Goal: Task Accomplishment & Management: Use online tool/utility

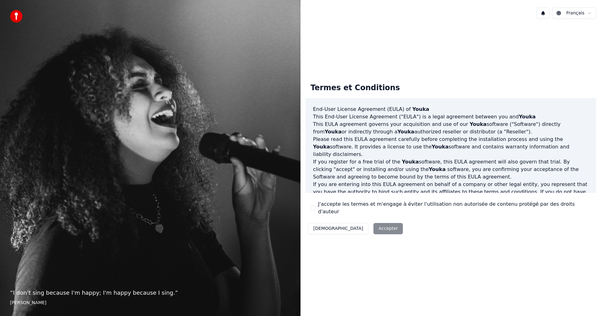
click at [312, 209] on button "J'accepte les termes et m'engage à éviter l'utilisation non autorisée de conten…" at bounding box center [313, 207] width 5 height 5
click at [374, 225] on button "Accepter" at bounding box center [388, 228] width 29 height 11
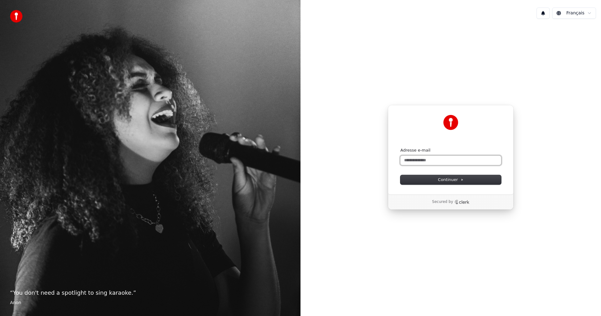
click at [431, 162] on input "Adresse e-mail" at bounding box center [450, 160] width 101 height 9
click at [432, 161] on input "Adresse e-mail" at bounding box center [450, 160] width 101 height 9
type input "**********"
click at [415, 183] on button "Continuer" at bounding box center [450, 179] width 101 height 9
type input "**********"
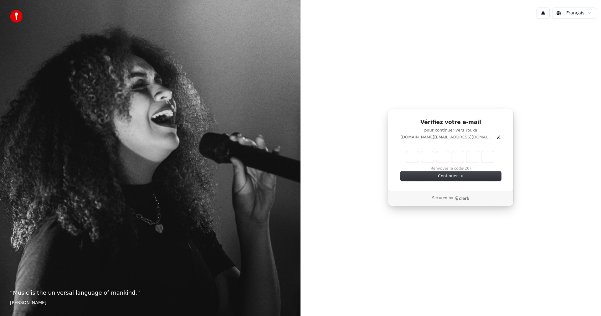
type input "*"
type input "**"
type input "*"
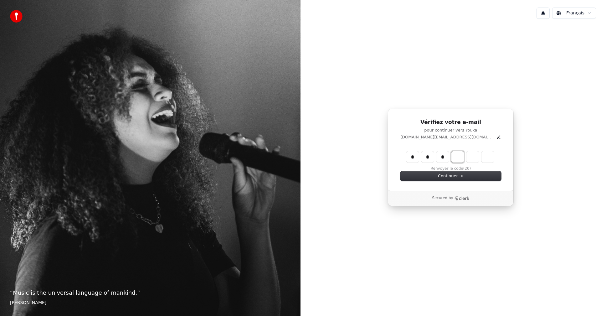
type input "***"
type input "*"
type input "****"
type input "*"
type input "******"
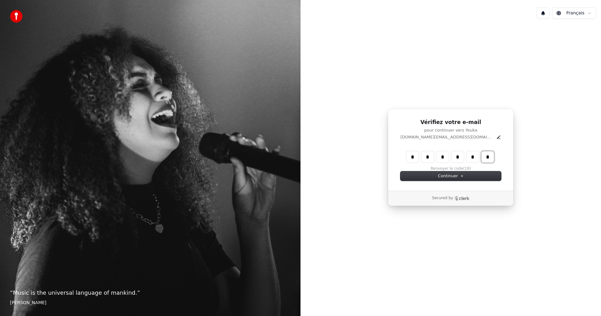
type input "*"
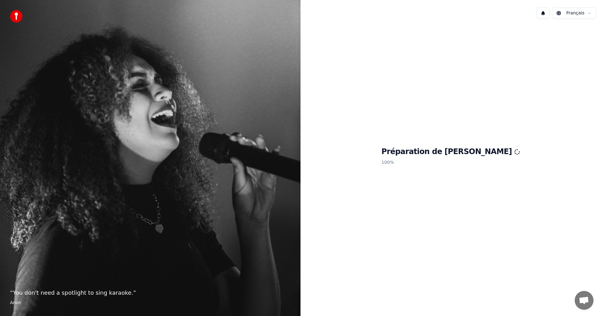
click at [567, 303] on div "Français Préparation de Youka 100 %" at bounding box center [451, 158] width 301 height 316
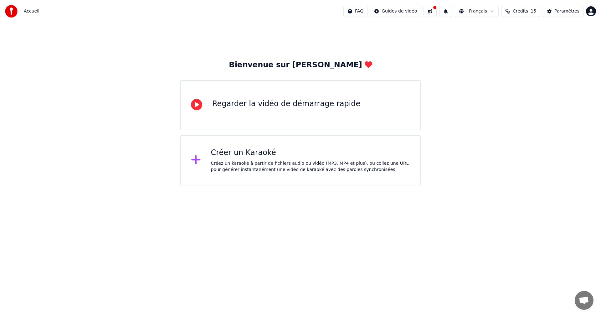
click at [284, 160] on div "Créez un karaoké à partir de fichiers audio ou vidéo (MP3, MP4 et plus), ou col…" at bounding box center [310, 166] width 199 height 13
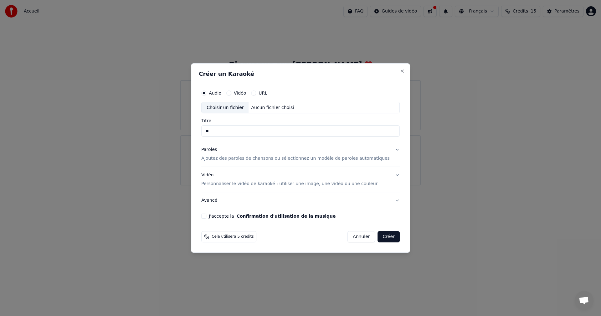
type input "*"
type input "**********"
click at [231, 93] on button "Vidéo" at bounding box center [228, 92] width 5 height 5
click at [221, 93] on label "Audio" at bounding box center [215, 93] width 13 height 4
click at [206, 93] on button "Audio" at bounding box center [203, 92] width 5 height 5
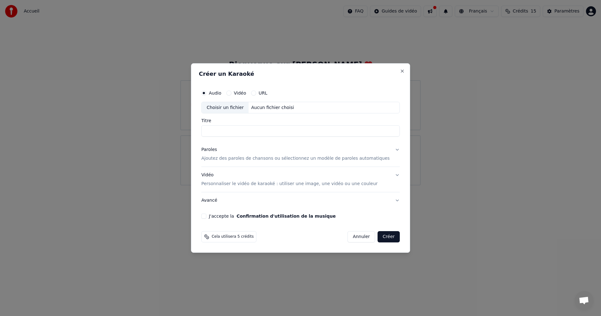
click at [231, 92] on button "Vidéo" at bounding box center [228, 92] width 5 height 5
click at [400, 73] on button "Close" at bounding box center [402, 71] width 5 height 5
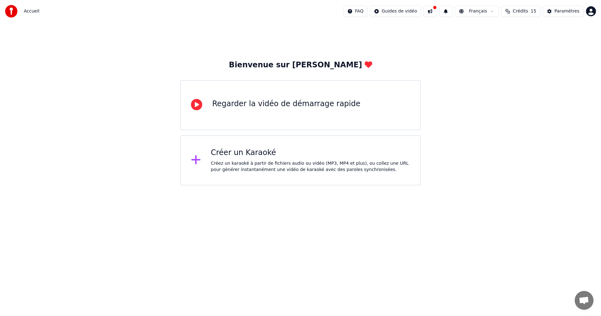
click at [321, 102] on div "Regarder la vidéo de démarrage rapide" at bounding box center [286, 104] width 148 height 10
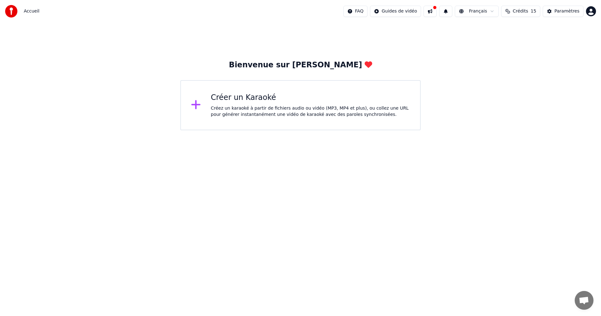
click at [322, 123] on div "Créer un Karaoké Créez un karaoké à partir de fichiers audio ou vidéo (MP3, MP4…" at bounding box center [300, 105] width 240 height 50
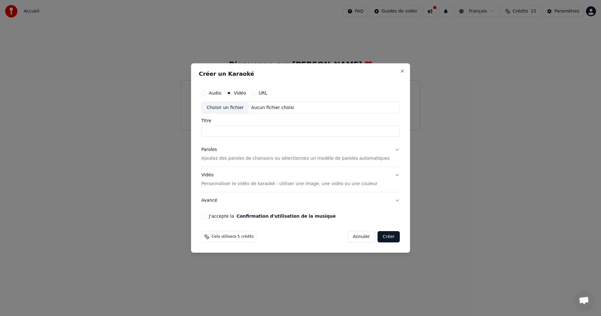
click at [221, 95] on label "Audio" at bounding box center [215, 93] width 13 height 4
click at [206, 95] on button "Audio" at bounding box center [203, 92] width 5 height 5
click at [247, 107] on div "Choisir un fichier" at bounding box center [225, 107] width 47 height 11
type input "**********"
click at [263, 160] on p "Ajoutez des paroles de chansons ou sélectionnez un modèle de paroles automatiqu…" at bounding box center [295, 159] width 188 height 6
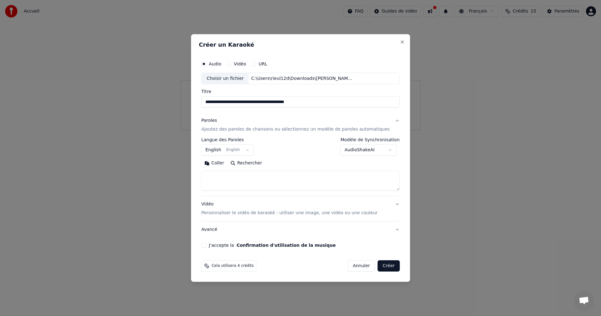
click at [285, 178] on textarea at bounding box center [300, 181] width 199 height 20
click at [254, 150] on button "English English" at bounding box center [227, 150] width 53 height 11
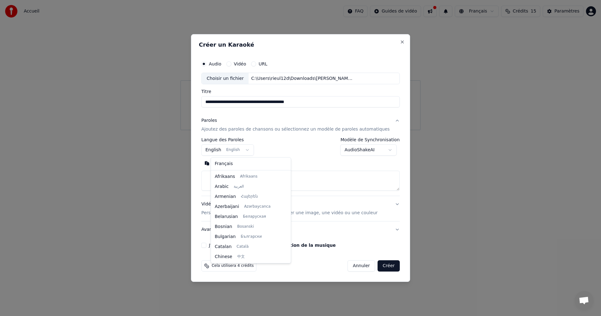
scroll to position [50, 0]
select select "**"
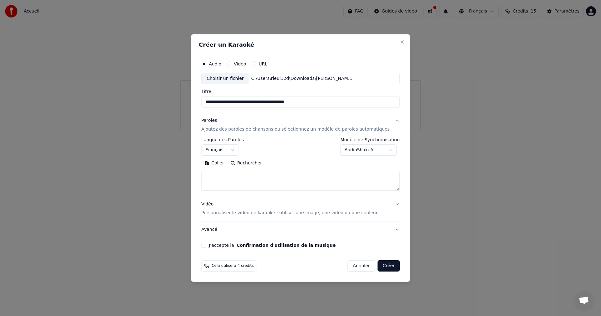
click at [255, 173] on textarea at bounding box center [300, 181] width 199 height 20
paste textarea "**********"
type textarea "**********"
click at [206, 244] on button "J'accepte la Confirmation d'utilisation de la musique" at bounding box center [203, 245] width 5 height 5
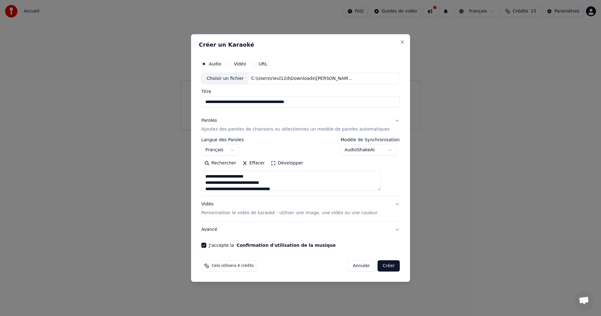
click at [378, 266] on button "Créer" at bounding box center [389, 265] width 22 height 11
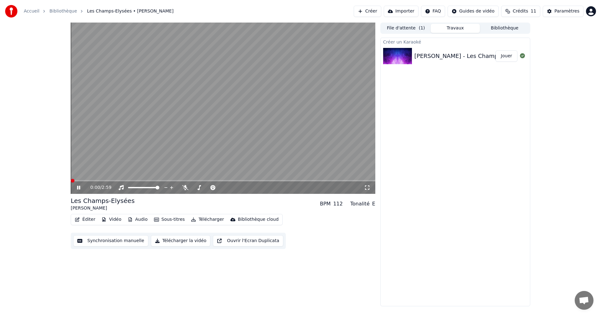
click at [71, 182] on span at bounding box center [73, 181] width 4 height 4
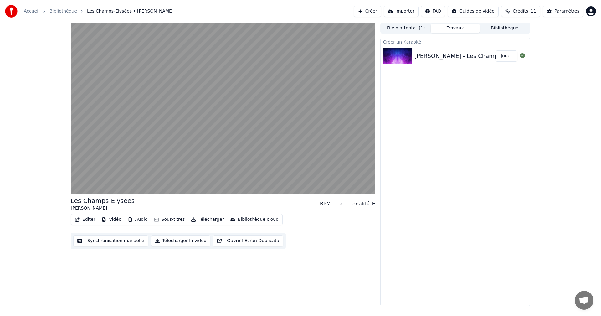
click at [111, 243] on button "Synchronisation manuelle" at bounding box center [110, 240] width 75 height 11
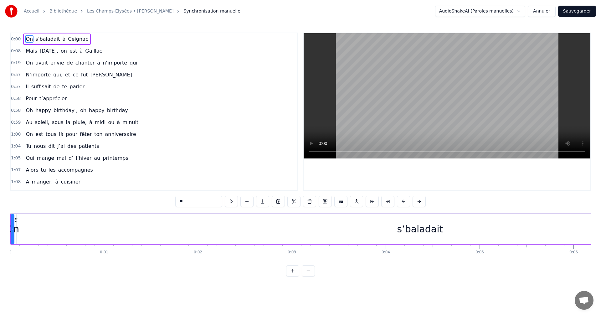
drag, startPoint x: 124, startPoint y: 238, endPoint x: 68, endPoint y: 239, distance: 56.1
click at [68, 239] on div "s’baladait" at bounding box center [420, 229] width 807 height 30
type input "**********"
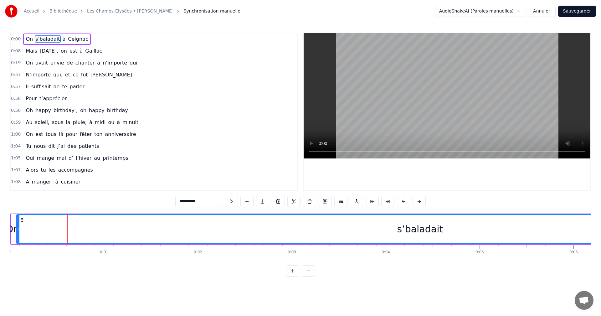
drag, startPoint x: 93, startPoint y: 242, endPoint x: 34, endPoint y: 238, distance: 59.0
click at [34, 238] on div "s’baladait" at bounding box center [420, 229] width 807 height 28
drag, startPoint x: 32, startPoint y: 238, endPoint x: 5, endPoint y: 235, distance: 27.0
click at [5, 235] on div "Accueil Bibliothèque Les Champs-Elysées • [PERSON_NAME] Synchronisation manuel…" at bounding box center [300, 138] width 601 height 276
drag, startPoint x: 17, startPoint y: 235, endPoint x: 122, endPoint y: 226, distance: 105.5
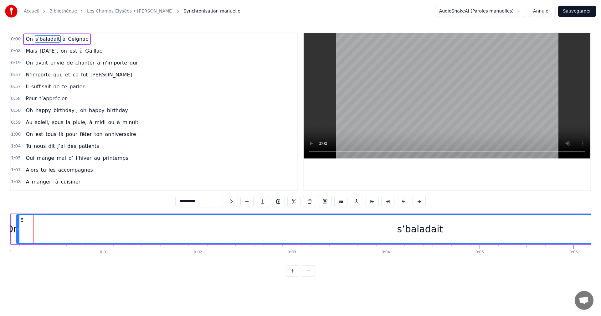
click at [17, 235] on div at bounding box center [18, 229] width 3 height 28
click at [33, 235] on div "s’baladait" at bounding box center [420, 229] width 807 height 28
click at [49, 235] on div "s’baladait" at bounding box center [420, 229] width 807 height 28
click at [122, 226] on div "s’baladait" at bounding box center [420, 229] width 807 height 28
drag, startPoint x: 194, startPoint y: 235, endPoint x: 58, endPoint y: 236, distance: 135.9
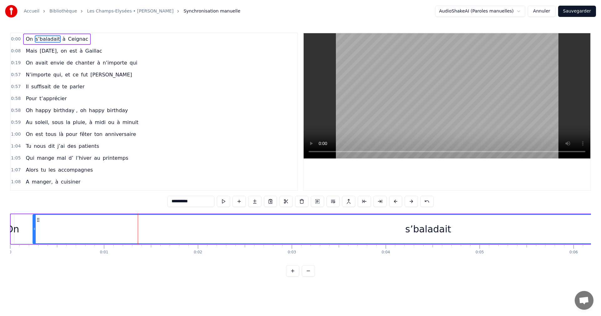
click at [75, 236] on div "s’baladait" at bounding box center [428, 229] width 790 height 28
drag, startPoint x: 34, startPoint y: 233, endPoint x: 6, endPoint y: 232, distance: 27.6
click at [6, 232] on div "Accueil Bibliothèque Les Champs-Elysées • [PERSON_NAME] Synchronisation manuel…" at bounding box center [300, 138] width 601 height 276
drag, startPoint x: 9, startPoint y: 232, endPoint x: -3, endPoint y: 232, distance: 11.6
click at [0, 232] on html "Accueil Bibliothèque Les Champs-Elysées • [PERSON_NAME] Synchronisation manuel…" at bounding box center [300, 143] width 601 height 286
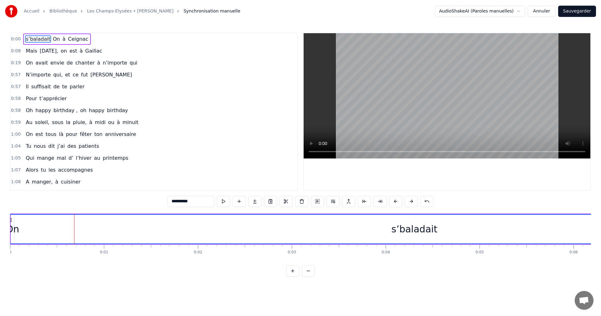
click at [180, 201] on input "**********" at bounding box center [191, 201] width 47 height 11
drag, startPoint x: 180, startPoint y: 201, endPoint x: 168, endPoint y: 201, distance: 11.3
click at [168, 201] on input "**********" at bounding box center [191, 201] width 47 height 11
click at [186, 206] on input "**********" at bounding box center [191, 201] width 47 height 11
click at [36, 232] on div "s’baladait" at bounding box center [415, 229] width 818 height 28
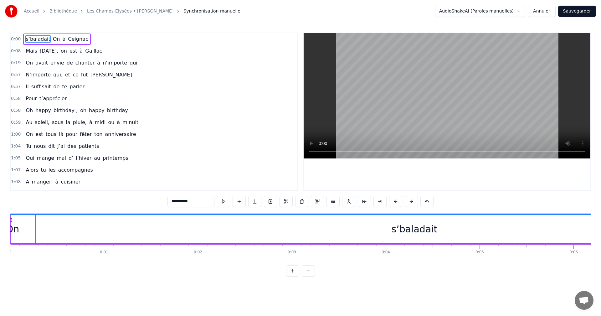
click at [23, 231] on div "s’baladait" at bounding box center [415, 229] width 818 height 28
click at [20, 229] on div "s’baladait" at bounding box center [415, 229] width 818 height 28
click at [14, 229] on div "s’baladait" at bounding box center [415, 229] width 818 height 28
click at [13, 229] on div "s’baladait" at bounding box center [415, 229] width 818 height 28
drag, startPoint x: 13, startPoint y: 229, endPoint x: 7, endPoint y: 229, distance: 5.6
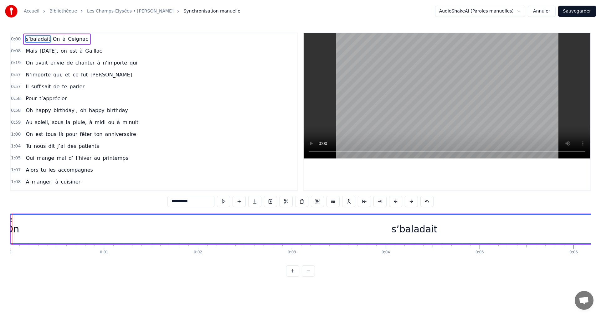
click at [7, 229] on div "Accueil Bibliothèque Les Champs-Elysées • [PERSON_NAME] Synchronisation manuel…" at bounding box center [300, 138] width 601 height 276
click at [12, 235] on div at bounding box center [12, 229] width 0 height 31
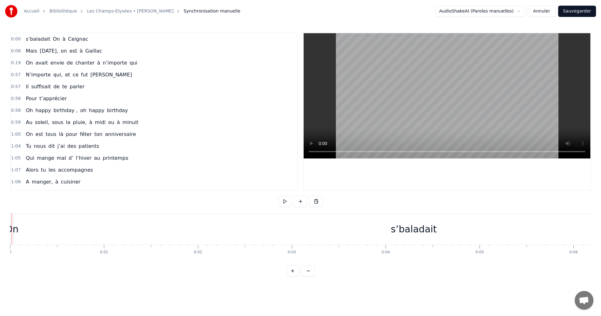
click at [50, 236] on div "s’baladait" at bounding box center [414, 229] width 818 height 31
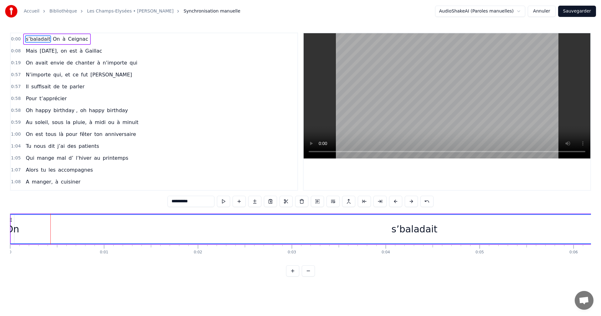
drag, startPoint x: 59, startPoint y: 235, endPoint x: 86, endPoint y: 235, distance: 26.9
click at [86, 235] on div "s’baladait" at bounding box center [415, 229] width 818 height 28
click at [33, 36] on span "s’baladait" at bounding box center [38, 38] width 26 height 7
click at [25, 41] on span "s’baladait" at bounding box center [38, 38] width 26 height 7
click at [32, 43] on div "s’baladait On à [GEOGRAPHIC_DATA]" at bounding box center [56, 39] width 67 height 11
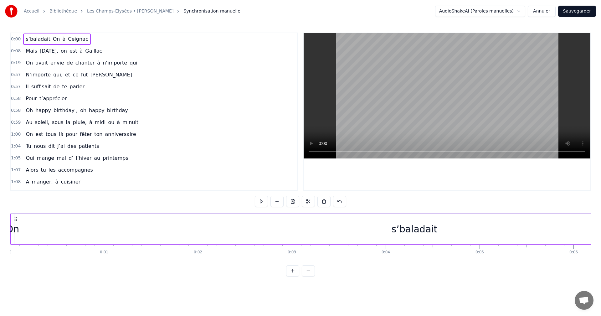
click at [19, 232] on div "s’baladait" at bounding box center [414, 229] width 818 height 30
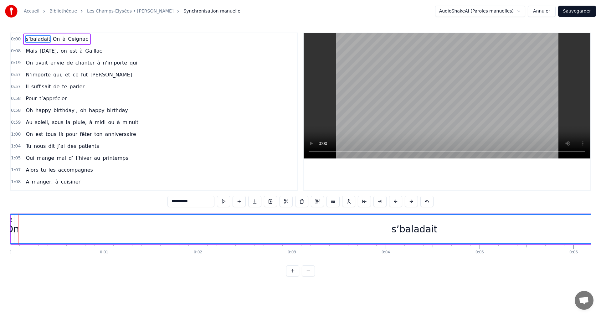
click at [15, 232] on div "s’baladait" at bounding box center [415, 229] width 818 height 28
click at [237, 202] on button at bounding box center [239, 201] width 13 height 11
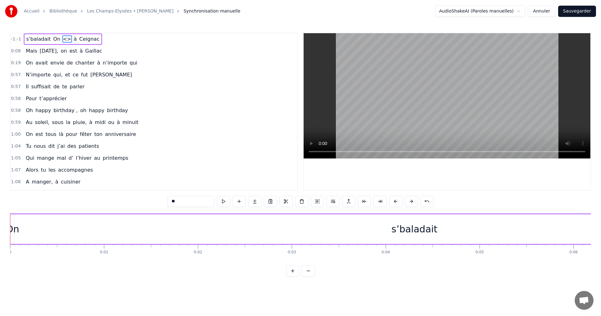
click at [134, 101] on div "0:58 Pour t’apprécier" at bounding box center [154, 99] width 287 height 12
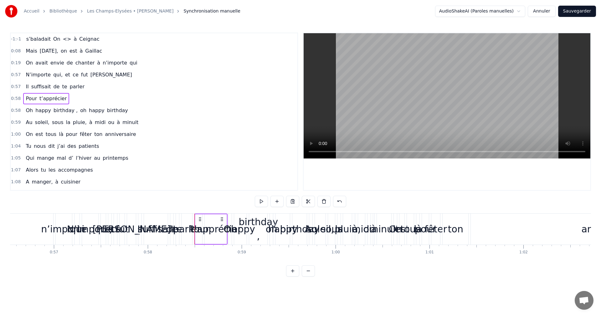
click at [65, 41] on div "s’baladait On <> à [GEOGRAPHIC_DATA]" at bounding box center [63, 39] width 78 height 11
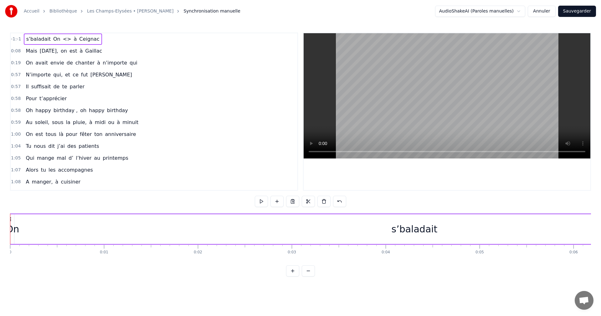
click at [64, 52] on div "Mais [DATE], on est à [GEOGRAPHIC_DATA]" at bounding box center [63, 50] width 81 height 11
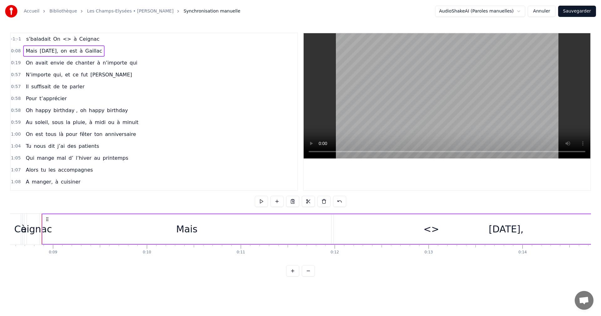
click at [73, 40] on span "à" at bounding box center [75, 38] width 4 height 7
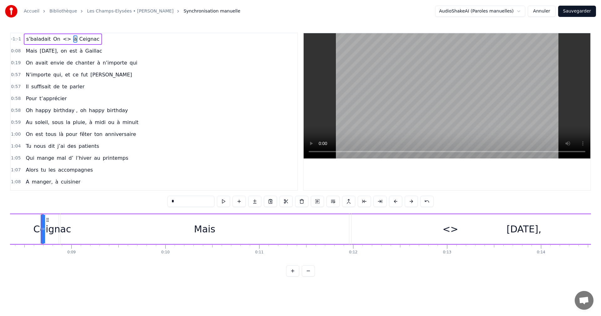
scroll to position [0, 784]
drag, startPoint x: 43, startPoint y: 235, endPoint x: 25, endPoint y: 234, distance: 17.2
click at [25, 234] on div "s’baladait On <> à [GEOGRAPHIC_DATA]" at bounding box center [41, 229] width 1640 height 31
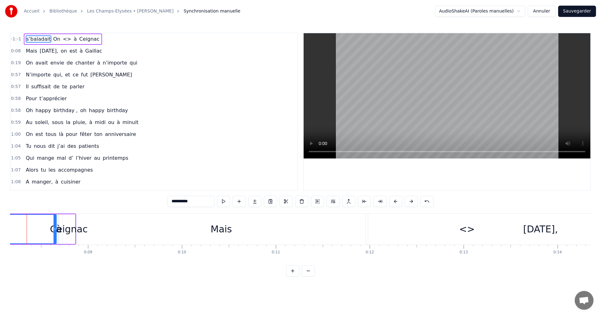
scroll to position [0, 752]
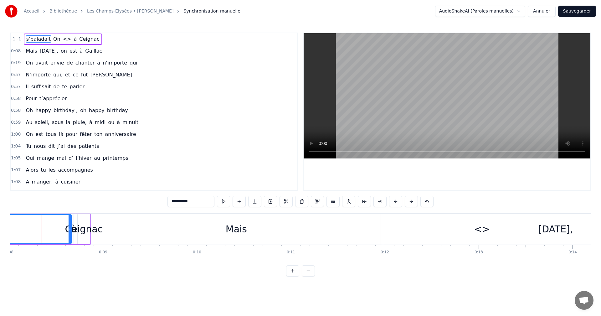
drag, startPoint x: 25, startPoint y: 234, endPoint x: -40, endPoint y: 233, distance: 65.8
click at [0, 233] on html "Accueil Bibliothèque Les Champs-Elysées • [PERSON_NAME] Synchronisation manuel…" at bounding box center [300, 143] width 601 height 286
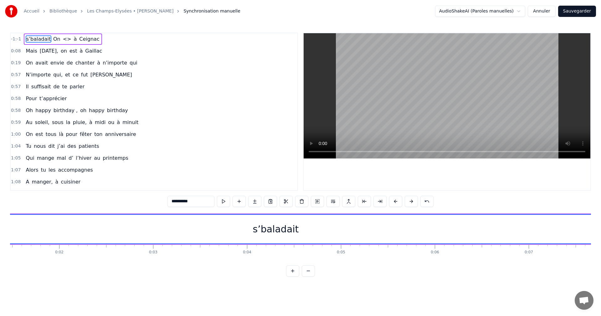
scroll to position [0, 0]
click at [14, 232] on div "s’baladait" at bounding box center [415, 229] width 818 height 28
click at [11, 232] on div "s’baladait" at bounding box center [415, 229] width 818 height 28
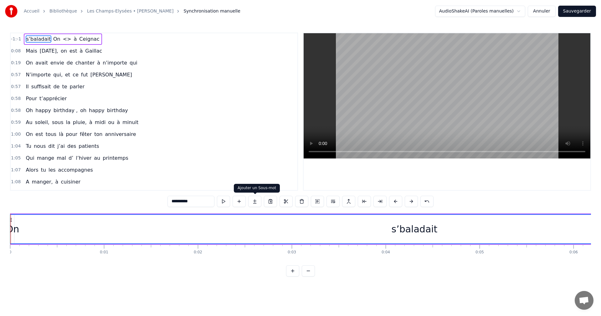
click at [254, 203] on button at bounding box center [254, 201] width 13 height 11
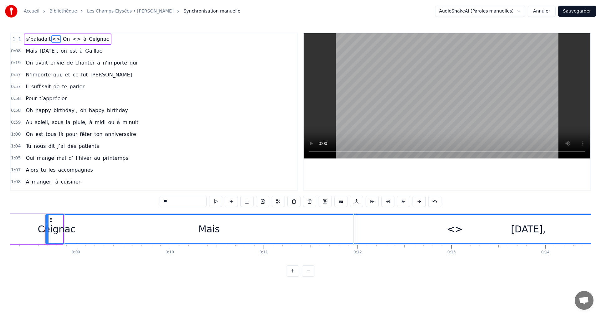
scroll to position [0, 783]
drag, startPoint x: 65, startPoint y: 240, endPoint x: 119, endPoint y: 240, distance: 54.2
click at [119, 240] on div "Mais" at bounding box center [206, 229] width 289 height 31
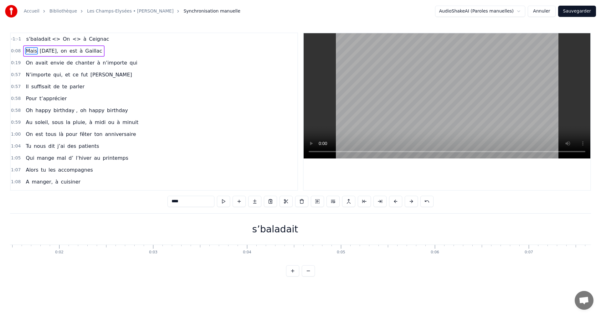
scroll to position [0, 0]
click at [21, 236] on div "s’baladait" at bounding box center [414, 229] width 818 height 31
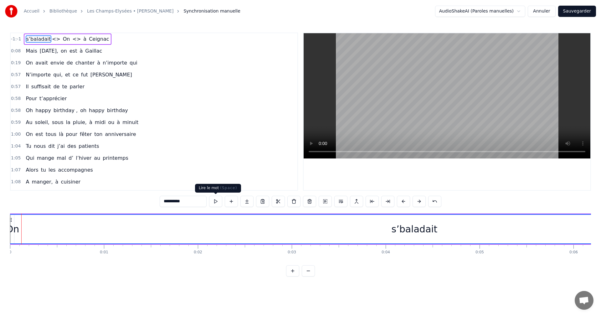
click at [213, 204] on button at bounding box center [215, 201] width 13 height 11
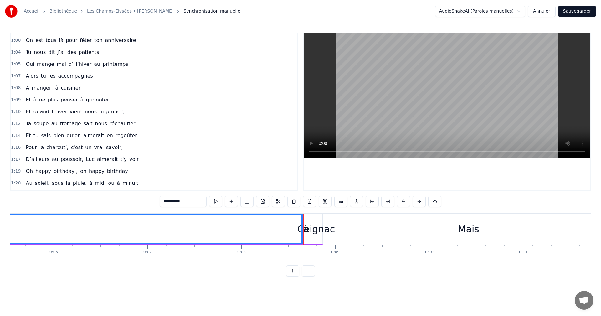
scroll to position [224, 0]
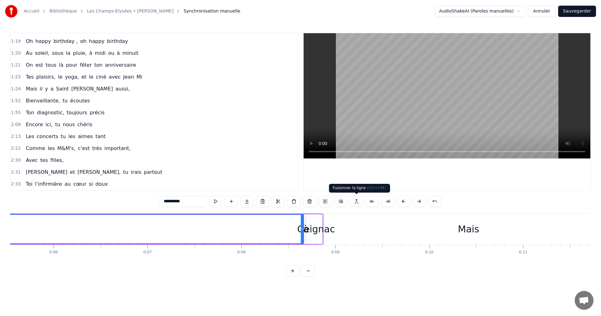
click at [369, 223] on div "Mais" at bounding box center [468, 229] width 289 height 31
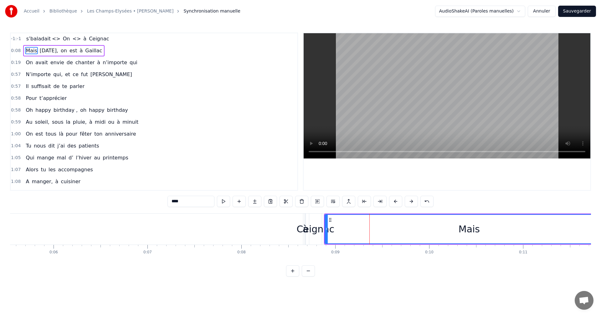
scroll to position [0, 0]
click at [102, 64] on span "n’importe" at bounding box center [115, 62] width 26 height 7
type input "*********"
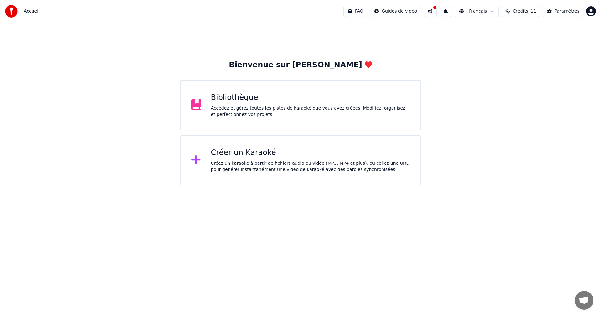
click at [313, 116] on div "Accédez et gérez toutes les pistes de karaoké que vous avez créées. Modifiez, o…" at bounding box center [310, 111] width 199 height 13
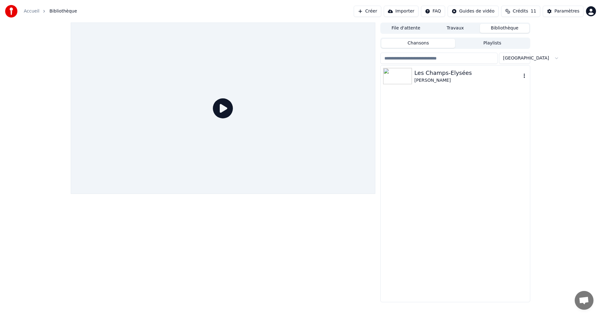
click at [430, 81] on div "[PERSON_NAME]" at bounding box center [468, 80] width 107 height 6
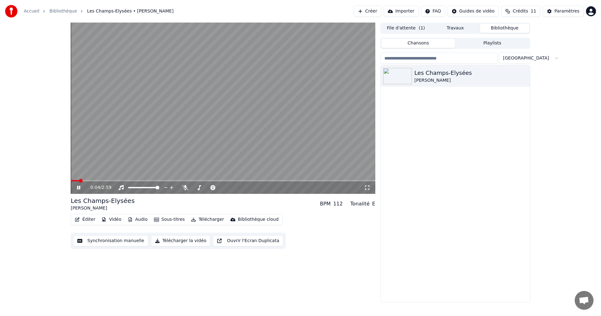
click at [80, 189] on icon at bounding box center [83, 187] width 15 height 5
click at [169, 220] on button "Sous-titres" at bounding box center [170, 219] width 36 height 9
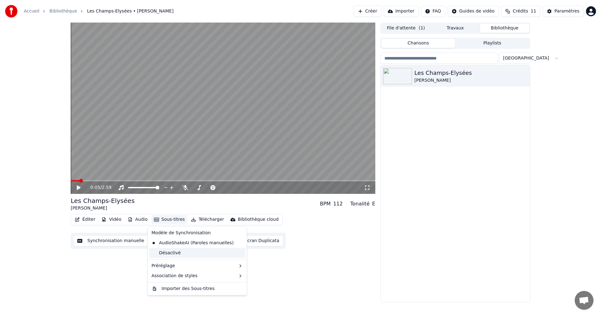
click at [170, 252] on div "Désactivé" at bounding box center [197, 253] width 96 height 10
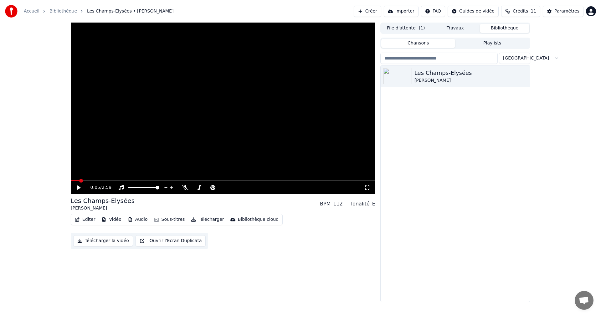
click at [78, 186] on icon at bounding box center [83, 187] width 15 height 5
click at [165, 219] on button "Sous-titres" at bounding box center [170, 219] width 36 height 9
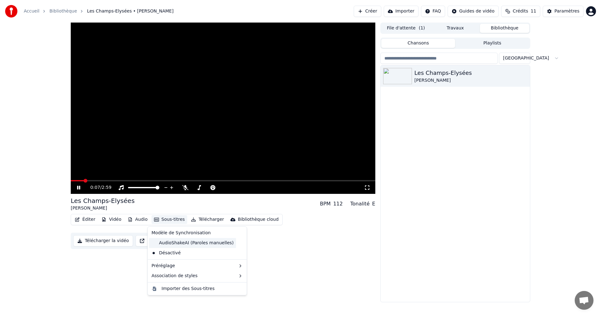
click at [174, 244] on div "AudioShakeAI (Paroles manuelles)" at bounding box center [192, 243] width 87 height 10
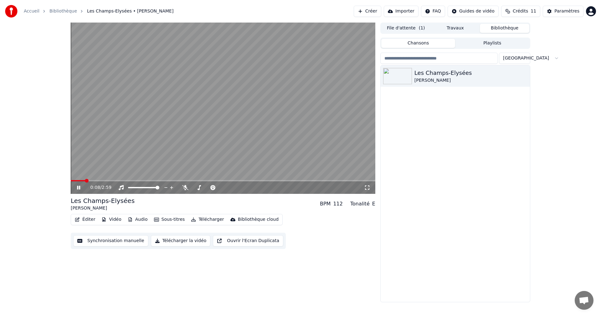
click at [160, 219] on button "Sous-titres" at bounding box center [170, 219] width 36 height 9
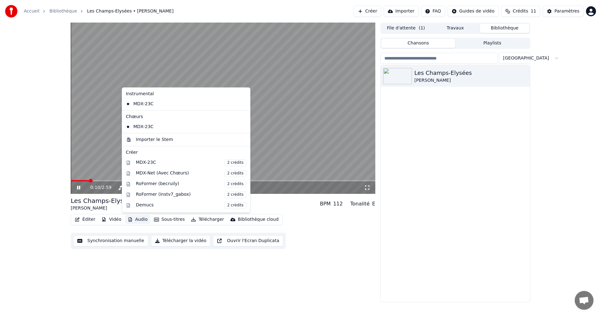
click at [79, 186] on icon at bounding box center [83, 187] width 15 height 5
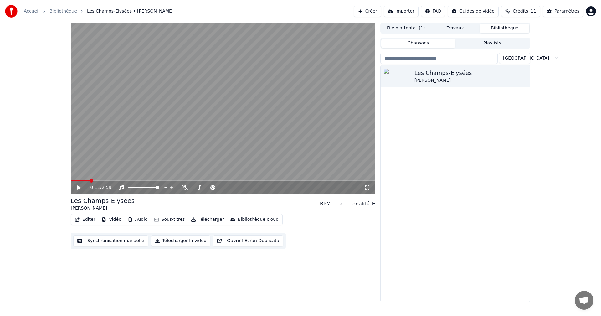
click at [95, 241] on button "Synchronisation manuelle" at bounding box center [110, 240] width 75 height 11
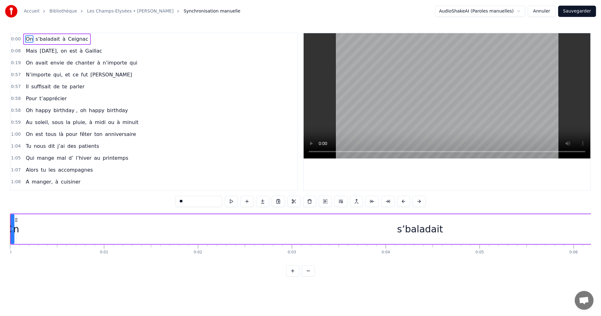
drag, startPoint x: 106, startPoint y: 244, endPoint x: 91, endPoint y: 244, distance: 15.0
click at [91, 244] on div "On s’baladait à Ceignac" at bounding box center [426, 229] width 833 height 31
drag, startPoint x: 93, startPoint y: 237, endPoint x: 58, endPoint y: 234, distance: 35.2
click at [58, 234] on div "s’baladait" at bounding box center [420, 229] width 807 height 30
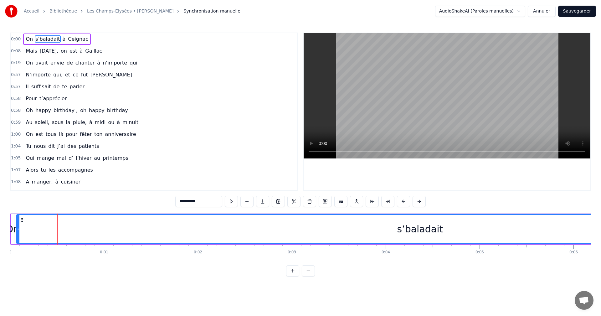
drag, startPoint x: 119, startPoint y: 230, endPoint x: 66, endPoint y: 228, distance: 52.6
click at [66, 228] on div "s’baladait" at bounding box center [420, 229] width 807 height 28
click at [29, 39] on span "On" at bounding box center [29, 38] width 8 height 7
type input "**"
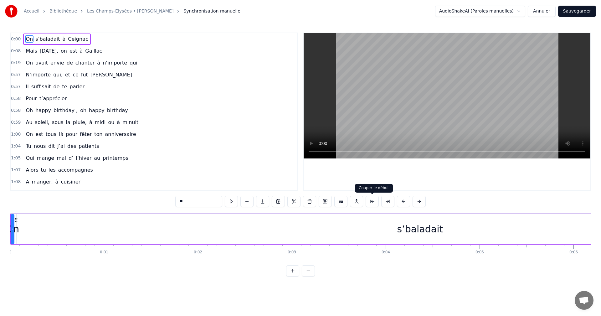
click at [373, 202] on button at bounding box center [372, 201] width 13 height 11
click at [225, 201] on button at bounding box center [223, 201] width 13 height 11
click at [425, 201] on button at bounding box center [426, 201] width 13 height 11
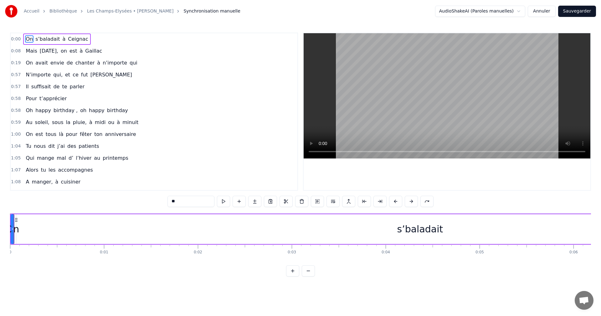
click at [28, 39] on span "On" at bounding box center [29, 38] width 8 height 7
click at [242, 200] on button at bounding box center [239, 201] width 13 height 11
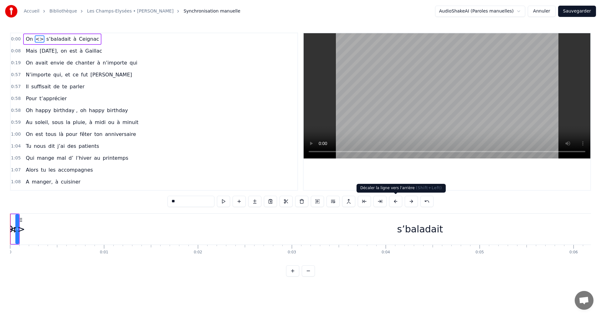
click at [393, 204] on button at bounding box center [395, 201] width 13 height 11
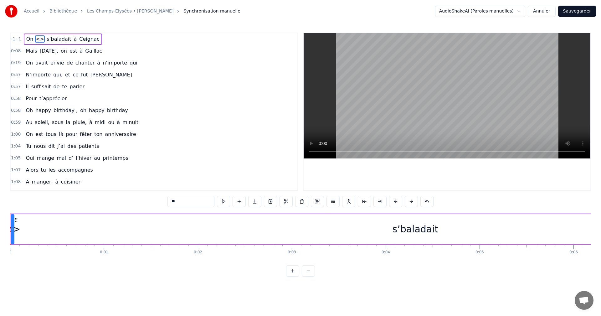
click at [37, 39] on span "<>" at bounding box center [40, 38] width 10 height 7
drag, startPoint x: 37, startPoint y: 41, endPoint x: 29, endPoint y: 41, distance: 7.8
click at [29, 41] on div "On <> s’baladait à Ceignac" at bounding box center [63, 39] width 78 height 11
drag, startPoint x: 38, startPoint y: 39, endPoint x: 27, endPoint y: 41, distance: 10.5
click at [27, 41] on div "On <> s’baladait à Ceignac" at bounding box center [63, 39] width 78 height 11
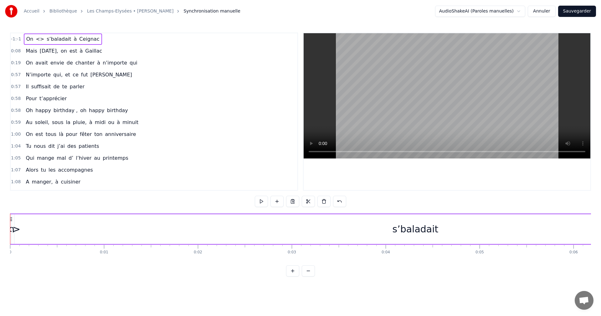
drag, startPoint x: 27, startPoint y: 41, endPoint x: 39, endPoint y: 40, distance: 12.6
click at [39, 40] on div "On <> s’baladait à Ceignac" at bounding box center [63, 39] width 78 height 11
click at [292, 276] on button at bounding box center [292, 270] width 13 height 11
click at [307, 276] on button at bounding box center [308, 270] width 13 height 11
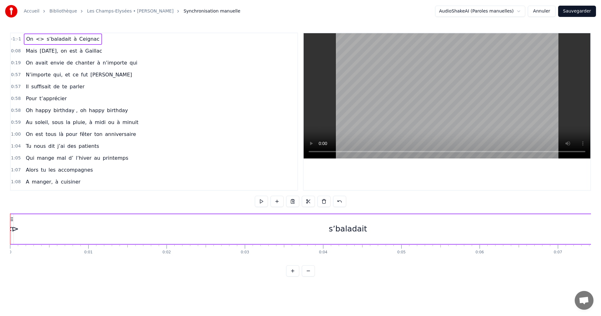
click at [307, 276] on button at bounding box center [308, 270] width 13 height 11
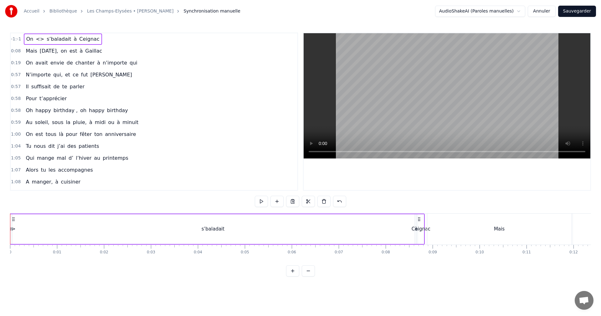
click at [307, 276] on button at bounding box center [308, 270] width 13 height 11
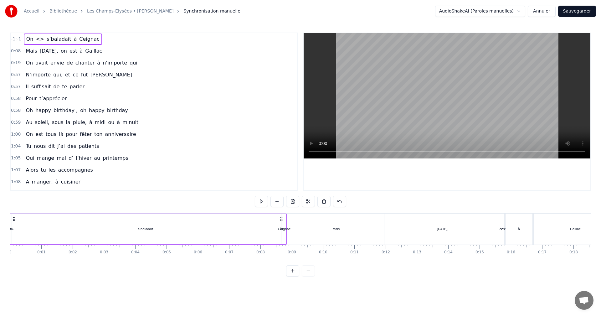
click at [307, 276] on div at bounding box center [300, 270] width 29 height 11
drag, startPoint x: 93, startPoint y: 234, endPoint x: 20, endPoint y: 229, distance: 73.1
click at [20, 229] on div "s’baladait" at bounding box center [145, 229] width 269 height 30
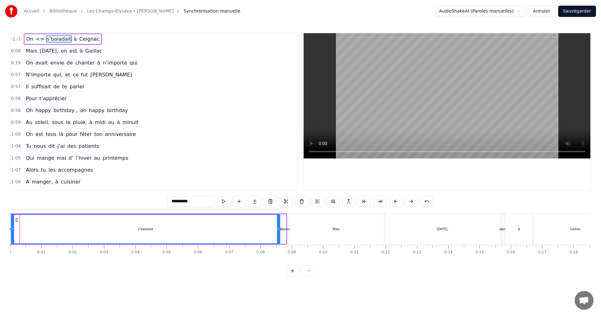
drag, startPoint x: 20, startPoint y: 231, endPoint x: 13, endPoint y: 232, distance: 7.2
click at [13, 232] on div "s’baladait" at bounding box center [146, 229] width 268 height 28
click at [40, 40] on span "<>" at bounding box center [40, 38] width 10 height 7
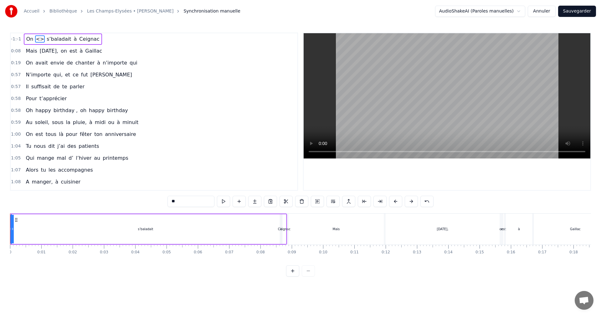
click at [204, 200] on input "**" at bounding box center [191, 201] width 47 height 11
click at [223, 202] on button at bounding box center [223, 201] width 13 height 11
click at [29, 39] on span "On" at bounding box center [30, 38] width 8 height 7
click at [227, 199] on button at bounding box center [223, 201] width 13 height 11
click at [224, 201] on button at bounding box center [223, 201] width 13 height 11
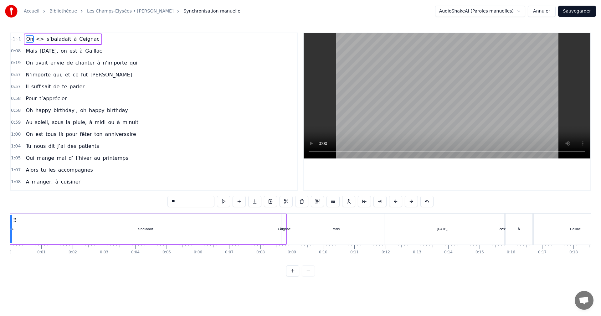
click at [224, 201] on button at bounding box center [223, 201] width 13 height 11
click at [234, 286] on html "Accueil Bibliothèque Les Champs-Elysées • Joe Dassin Synchronisation manuelle …" at bounding box center [300, 143] width 601 height 286
click at [231, 286] on html "Accueil Bibliothèque Les Champs-Elysées • Joe Dassin Synchronisation manuelle …" at bounding box center [300, 143] width 601 height 286
click at [51, 50] on span "[DATE]," at bounding box center [49, 50] width 20 height 7
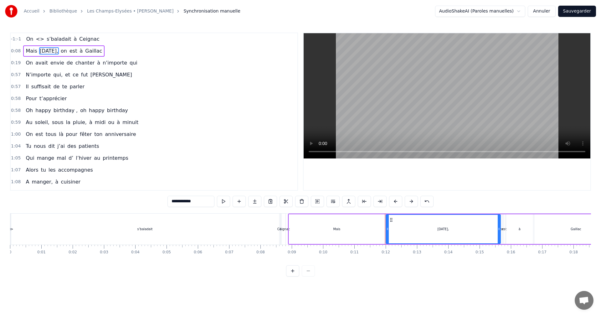
click at [49, 40] on span "s’baladait" at bounding box center [59, 38] width 26 height 7
type input "**********"
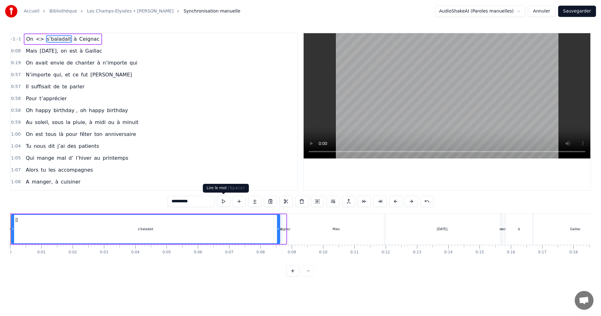
click at [224, 200] on button at bounding box center [223, 201] width 13 height 11
click at [548, 10] on button "Annuler" at bounding box center [542, 11] width 28 height 11
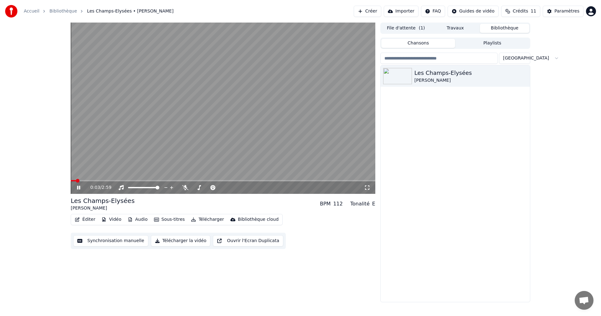
click at [80, 187] on icon at bounding box center [78, 188] width 3 height 4
click at [448, 12] on html "Accueil Bibliothèque Les Champs-Elysées • Joe Dassin Créer Importer FAQ Guides…" at bounding box center [300, 158] width 601 height 316
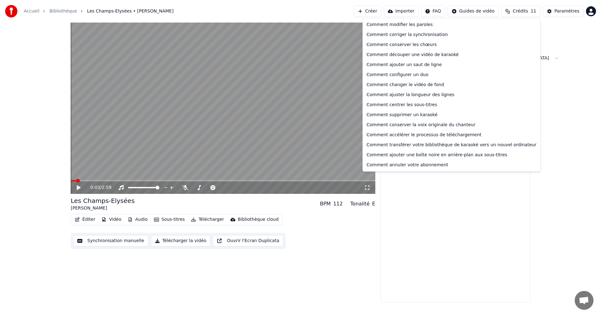
click at [380, 9] on html "Accueil Bibliothèque Les Champs-Elysées • Joe Dassin Créer Importer FAQ Guides…" at bounding box center [300, 158] width 601 height 316
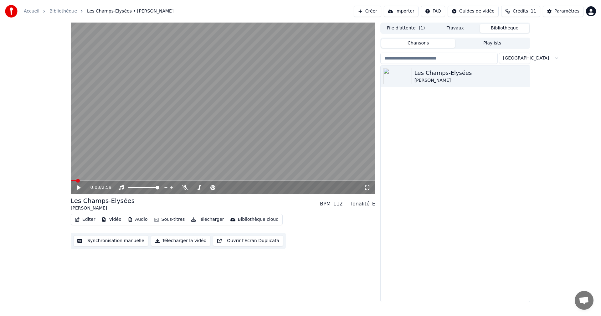
click at [380, 12] on button "Créer" at bounding box center [368, 11] width 28 height 11
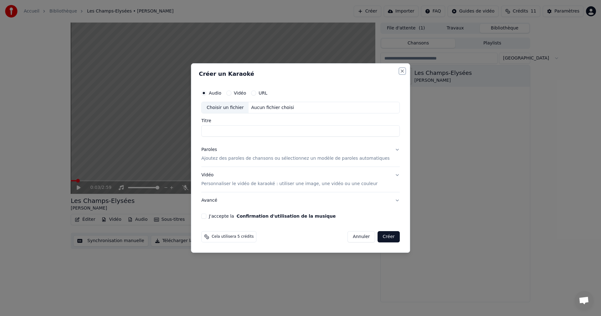
click at [400, 71] on button "Close" at bounding box center [402, 71] width 5 height 5
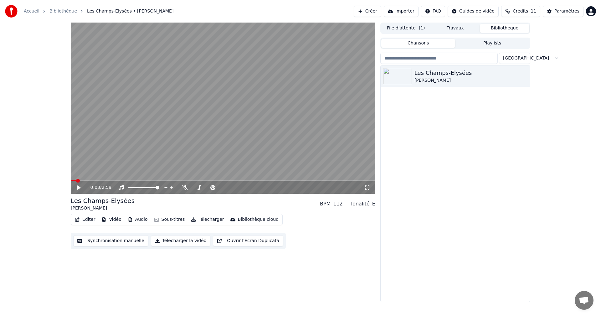
click at [440, 14] on html "Accueil Bibliothèque Les Champs-Elysées • Joe Dassin Créer Importer FAQ Guides…" at bounding box center [300, 158] width 601 height 316
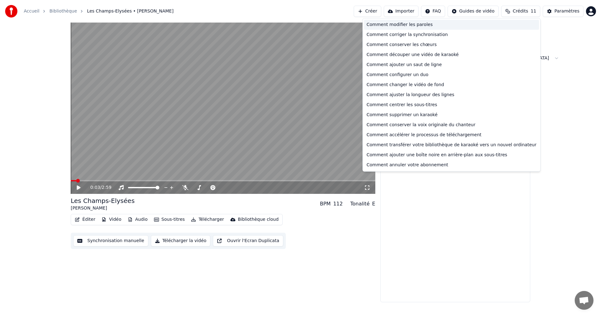
click at [440, 24] on div "Comment modifier les paroles" at bounding box center [451, 25] width 175 height 10
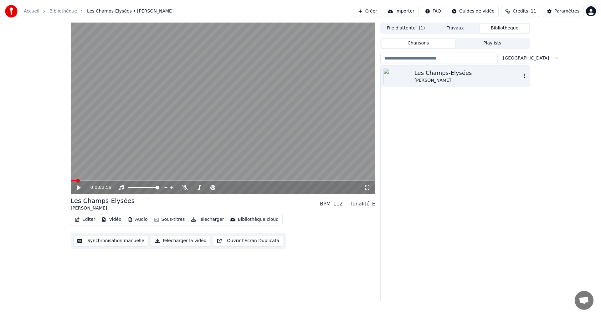
click at [523, 76] on icon "button" at bounding box center [524, 75] width 6 height 5
click at [513, 44] on button "Playlists" at bounding box center [492, 43] width 74 height 9
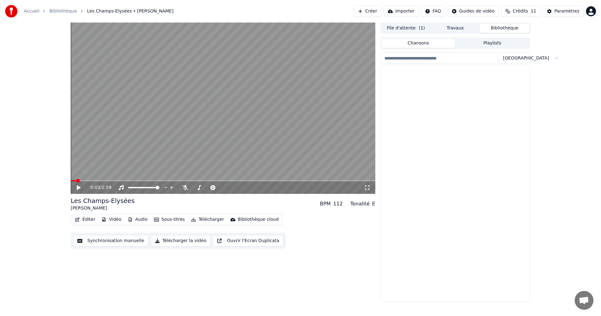
click at [430, 46] on button "Chansons" at bounding box center [418, 43] width 74 height 9
click at [430, 44] on button "Chansons" at bounding box center [418, 43] width 74 height 9
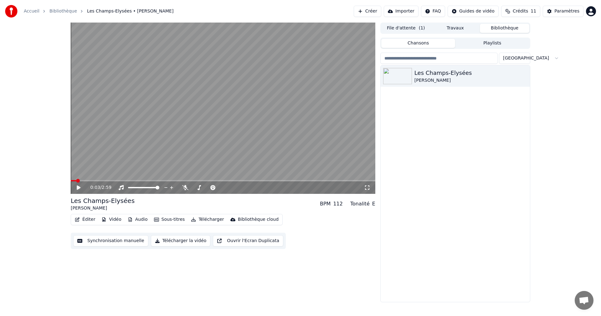
click at [429, 44] on button "Chansons" at bounding box center [418, 43] width 74 height 9
click at [443, 10] on html "Accueil Bibliothèque Les Champs-Elysées • Joe Dassin Créer Importer FAQ Guides…" at bounding box center [300, 158] width 601 height 316
